Goal: Information Seeking & Learning: Understand process/instructions

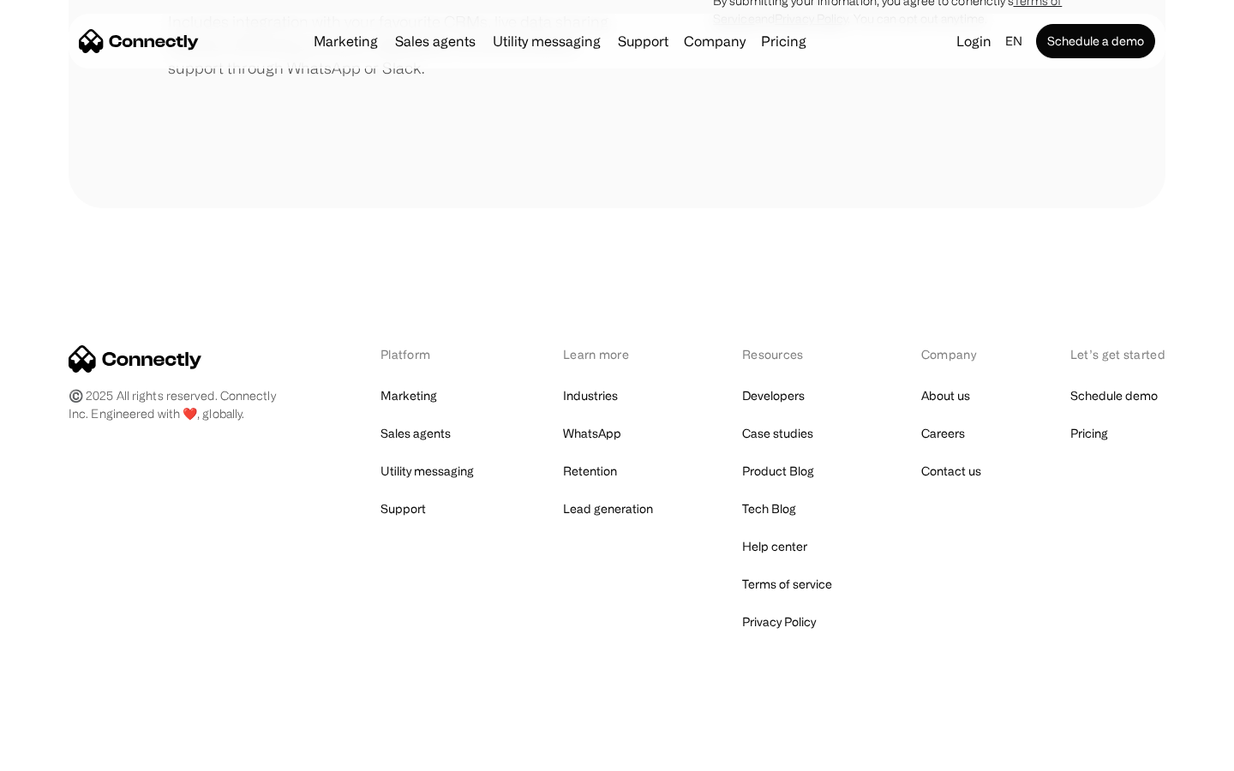
scroll to position [796, 0]
